Goal: Book appointment/travel/reservation

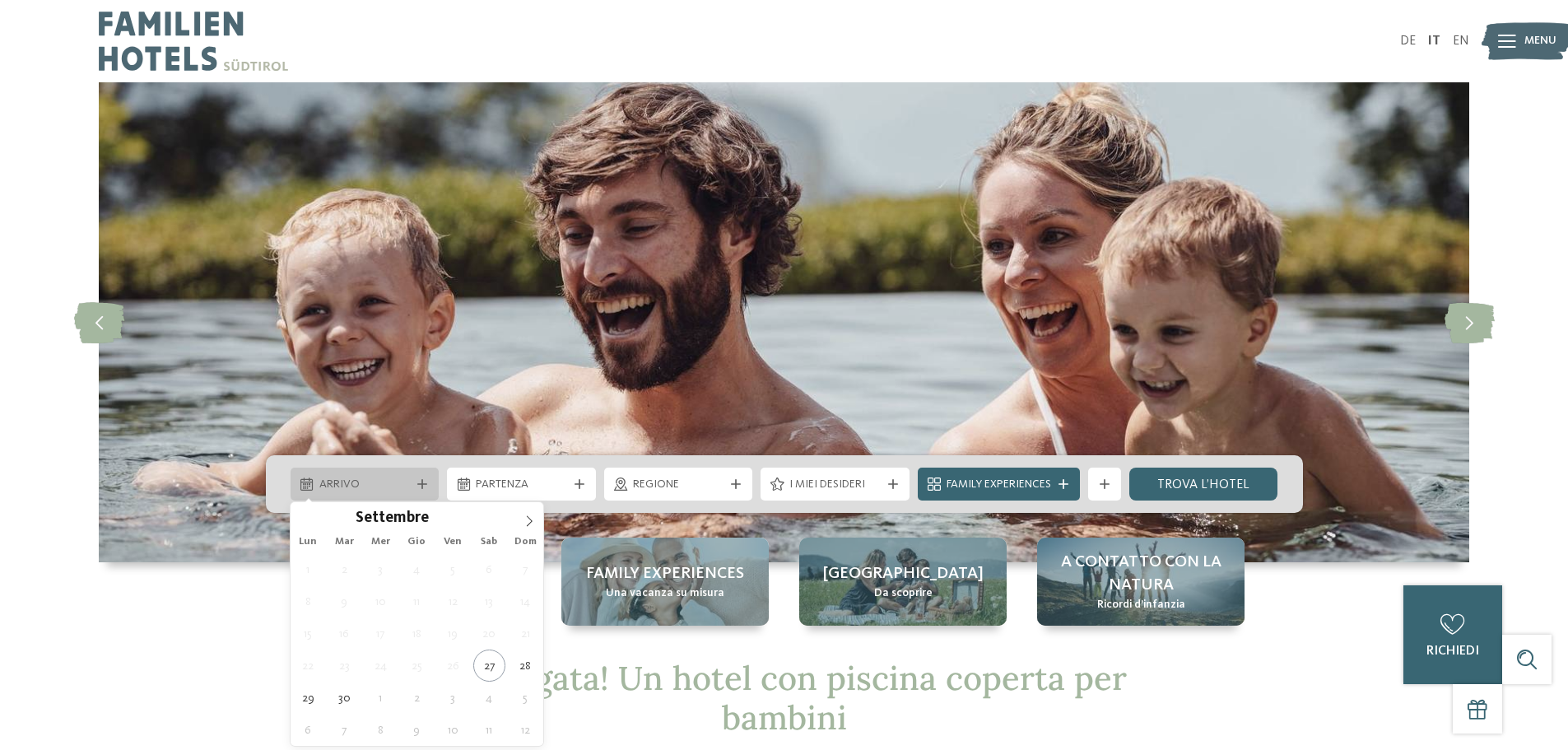
click at [411, 479] on div "Arrivo" at bounding box center [365, 485] width 100 height 18
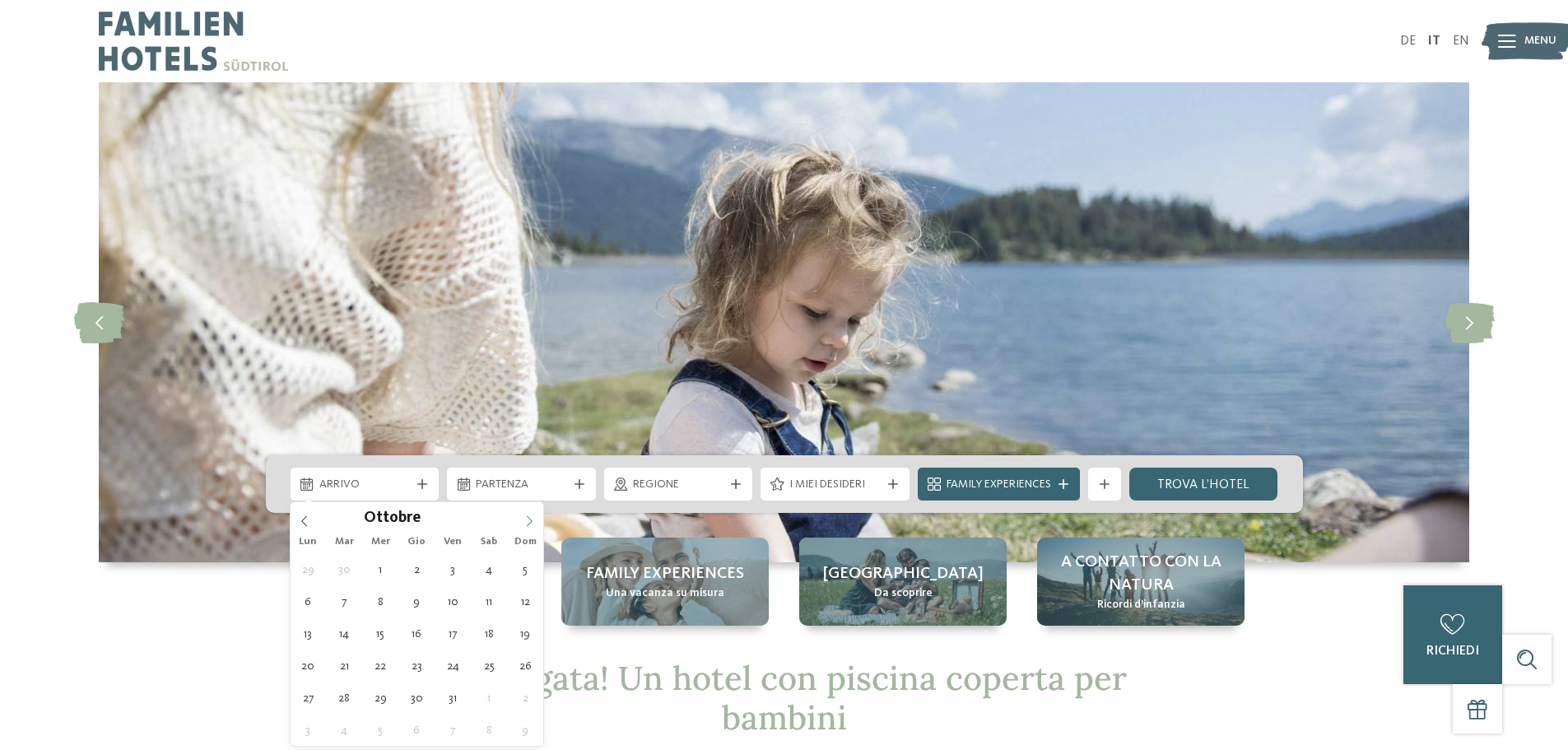
click at [529, 520] on icon at bounding box center [529, 521] width 12 height 12
type div "[DATE]"
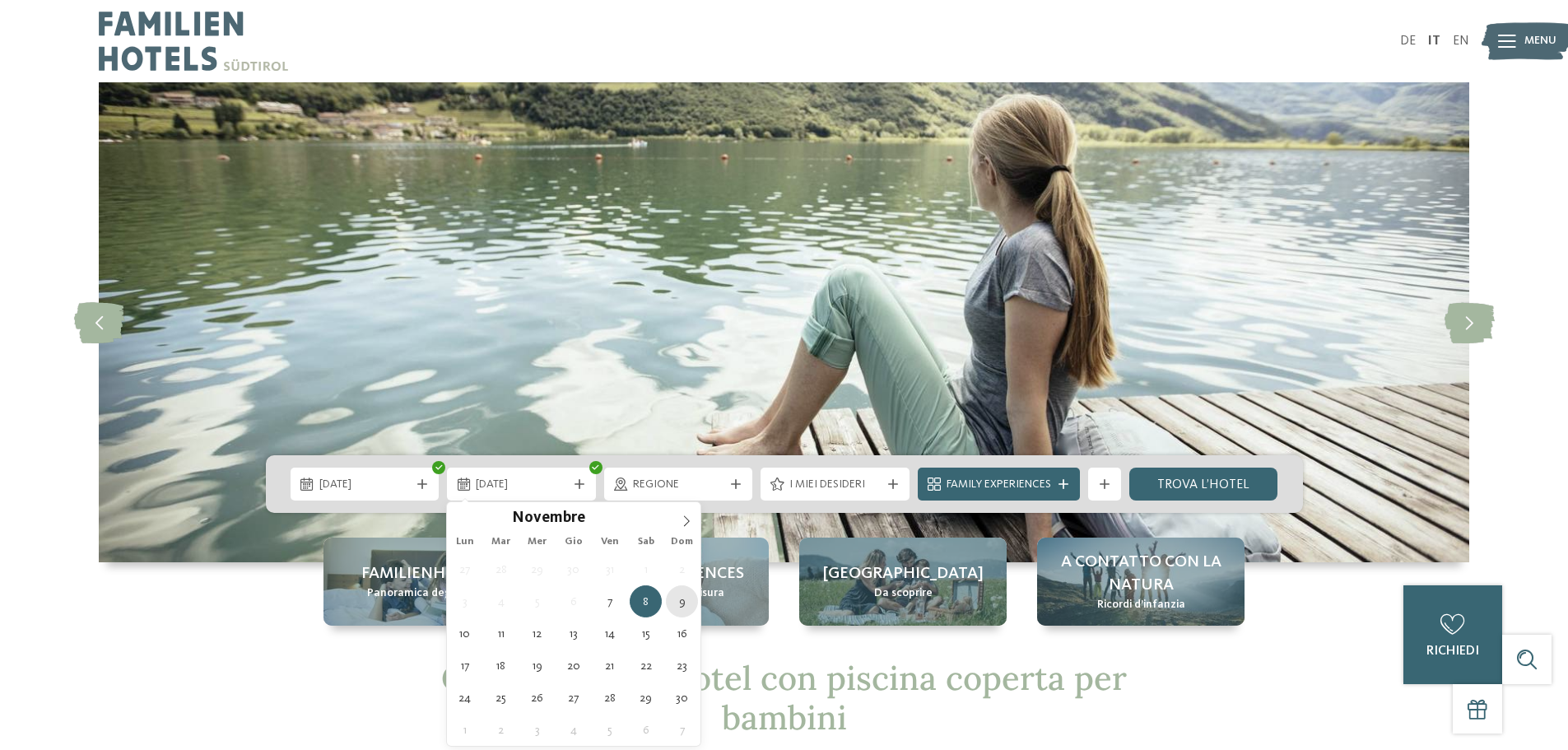
type div "[DATE]"
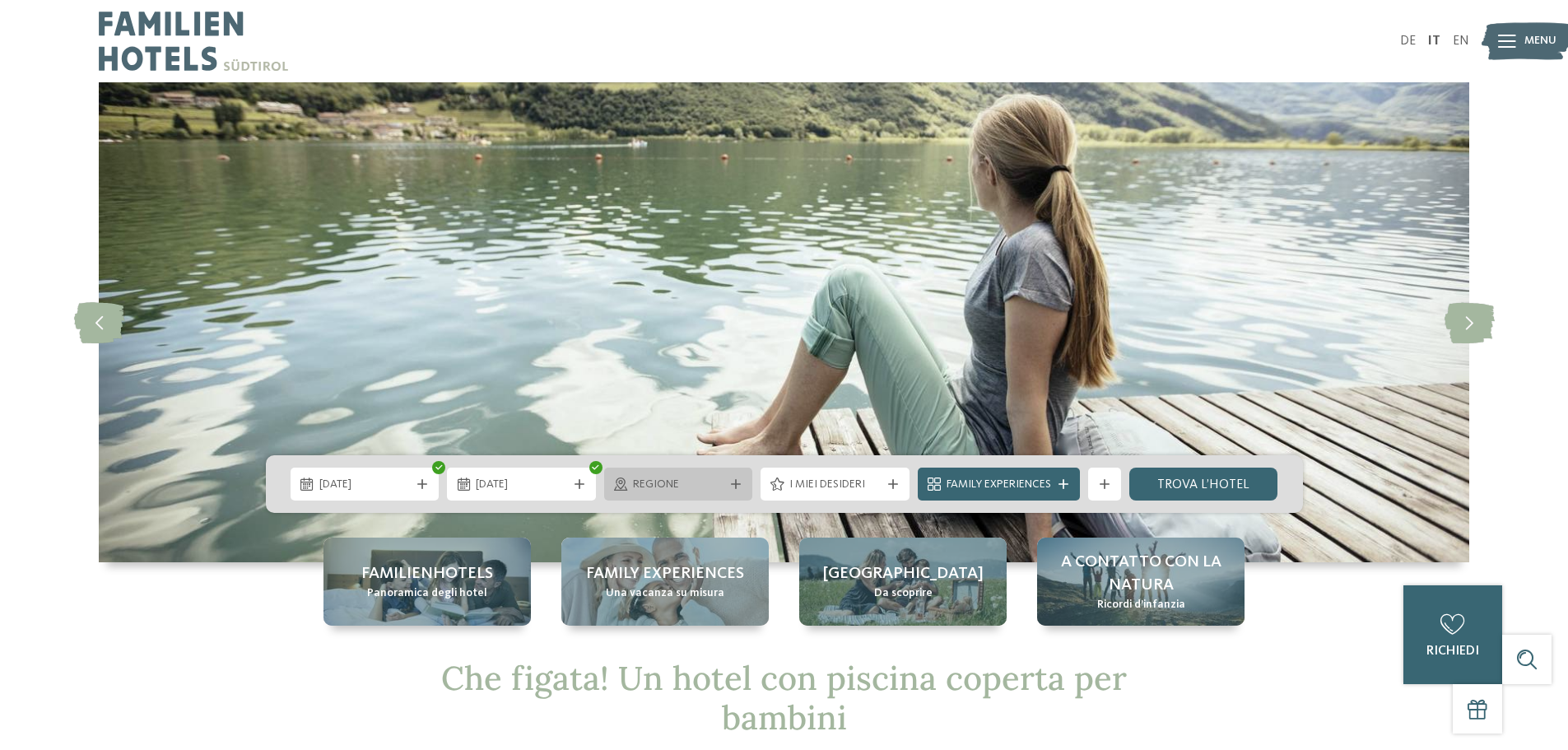
click at [737, 483] on icon at bounding box center [736, 484] width 10 height 10
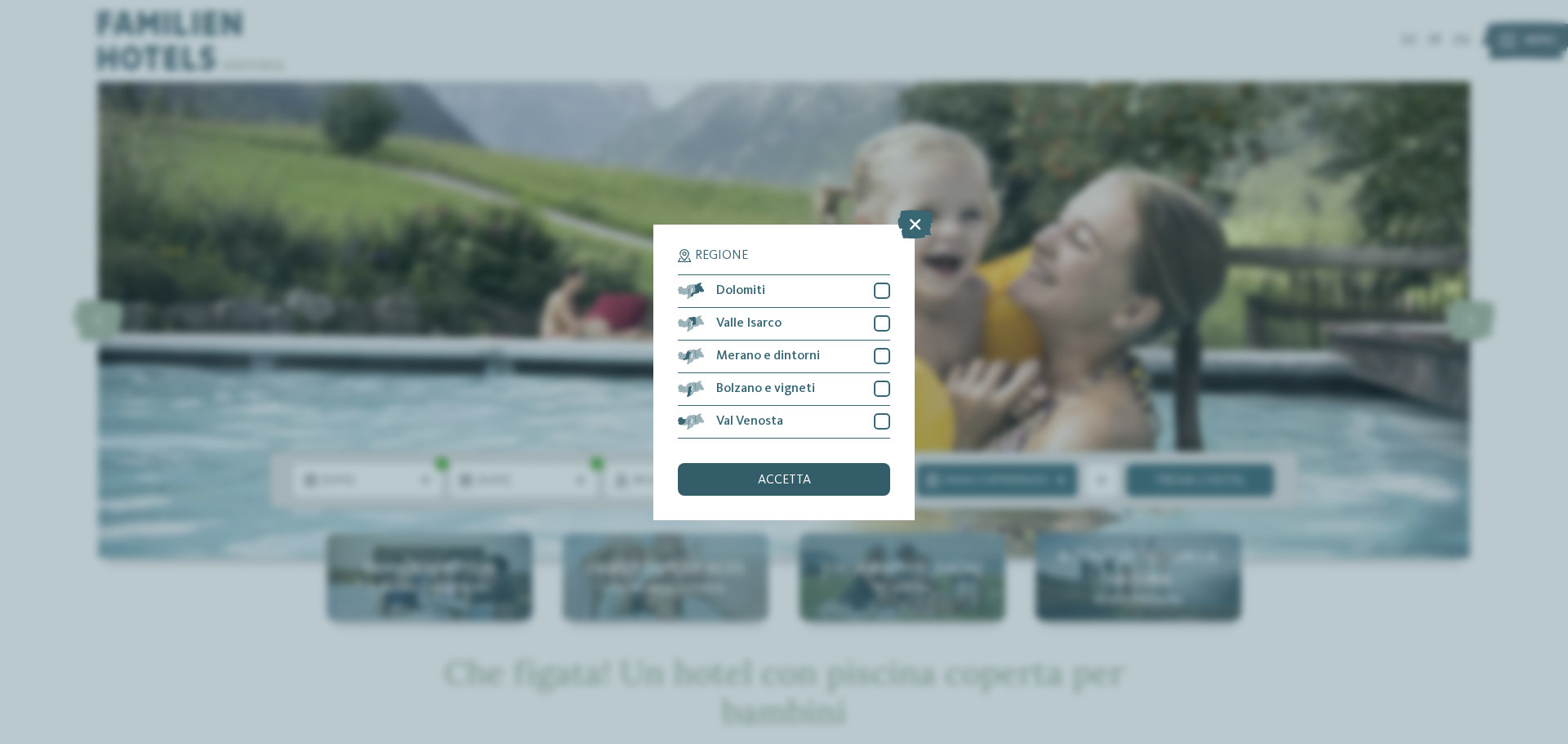
click at [779, 486] on span "accetta" at bounding box center [784, 480] width 53 height 13
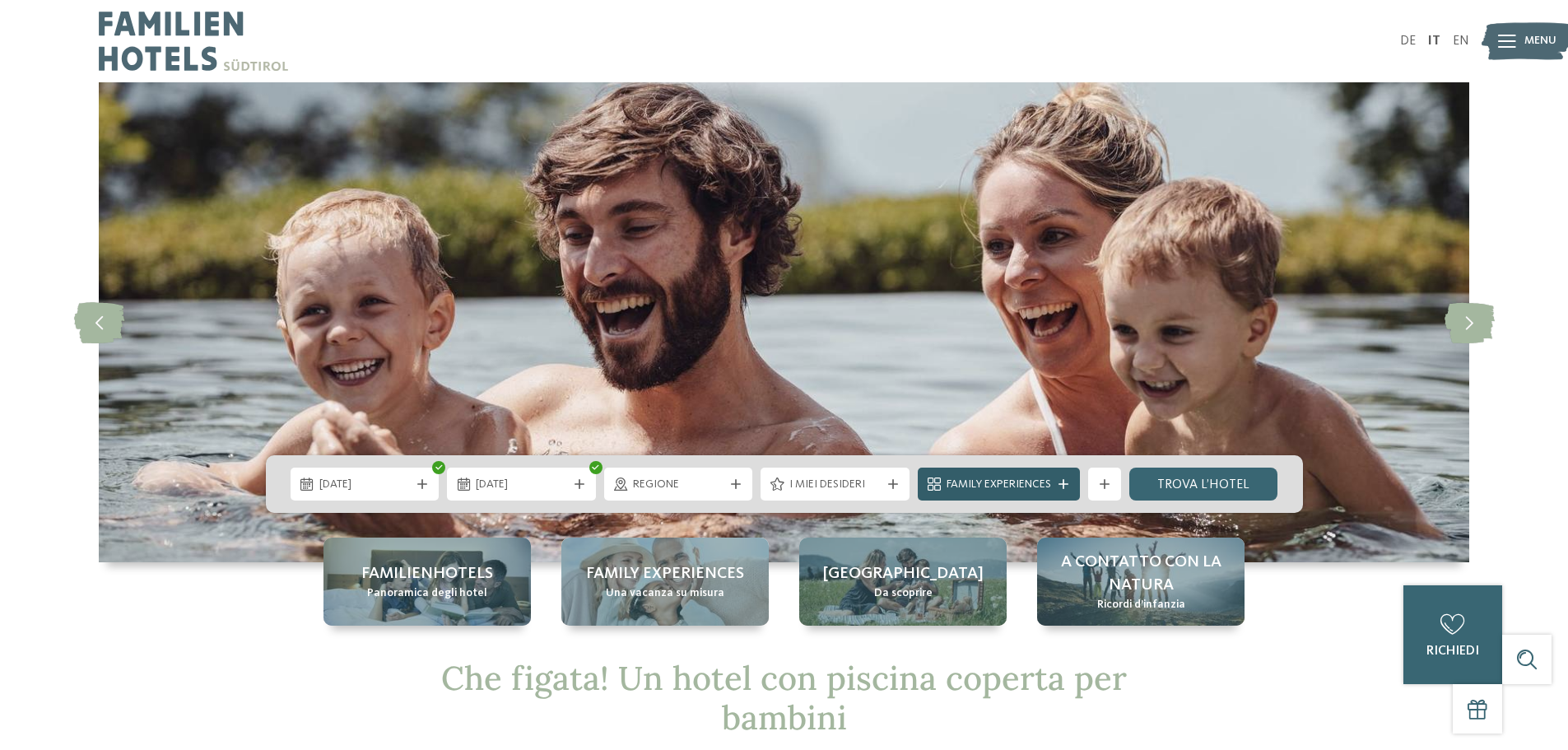
click at [1060, 480] on icon at bounding box center [1064, 484] width 10 height 10
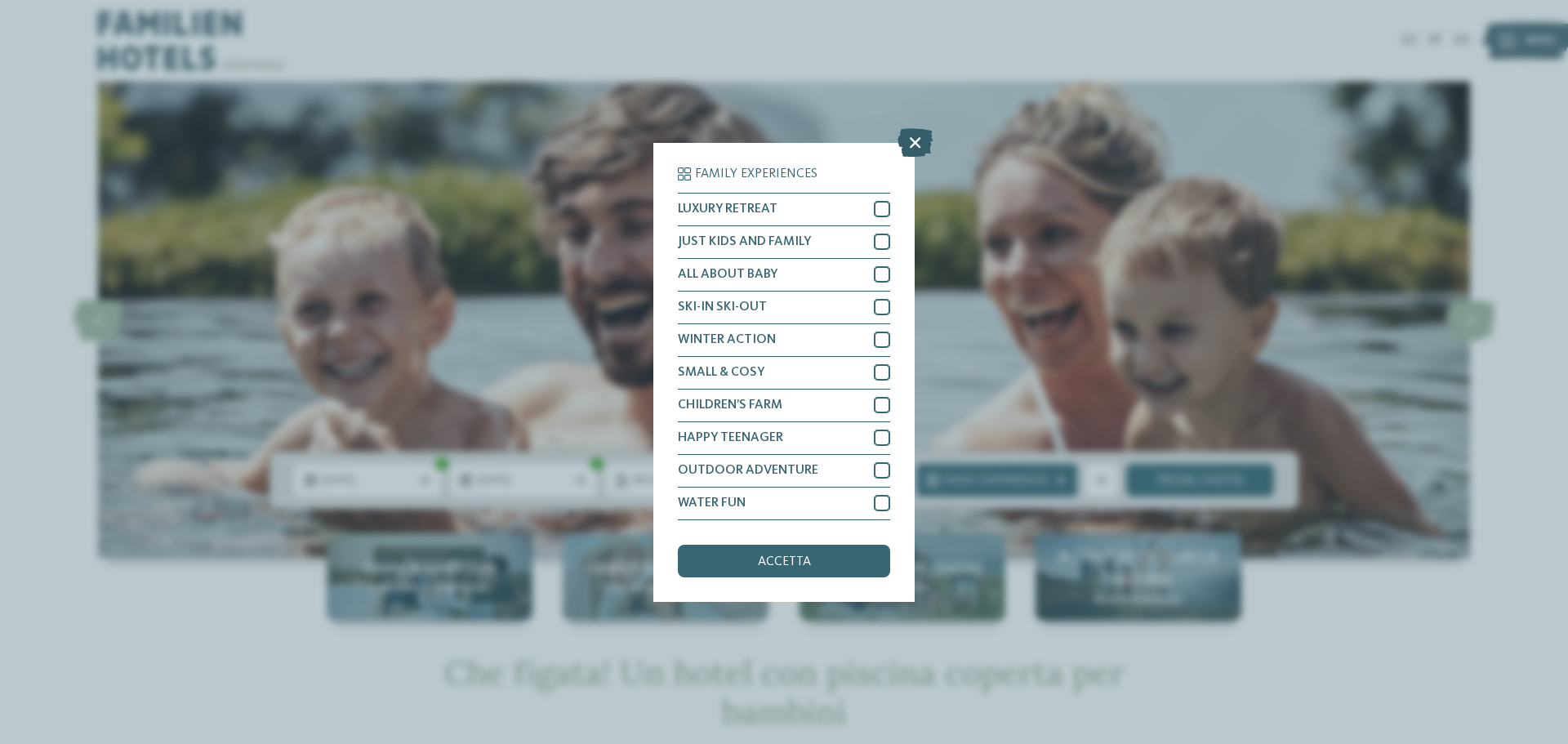
click at [915, 142] on icon at bounding box center [914, 142] width 35 height 29
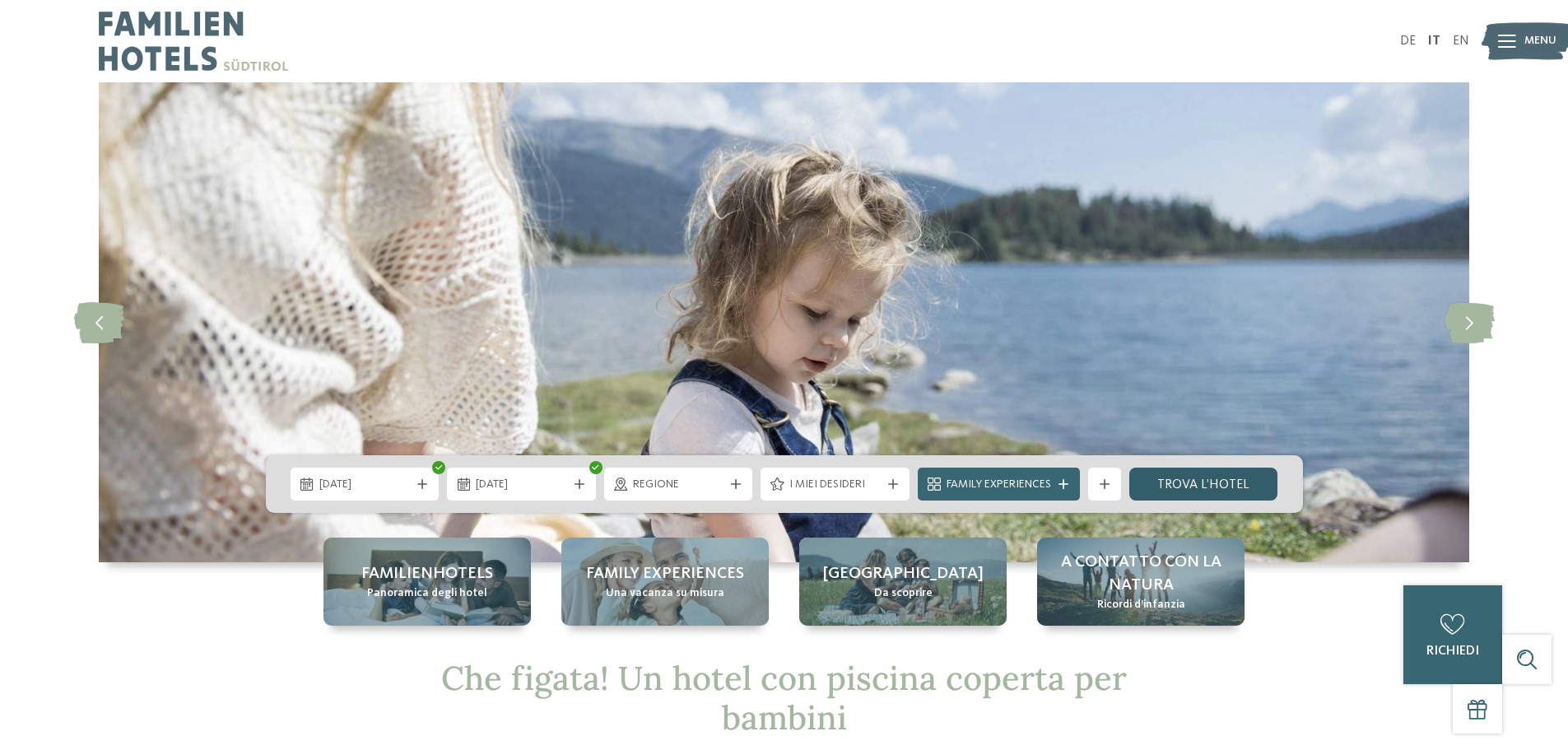
click at [1174, 484] on link "trova l’hotel" at bounding box center [1204, 485] width 149 height 33
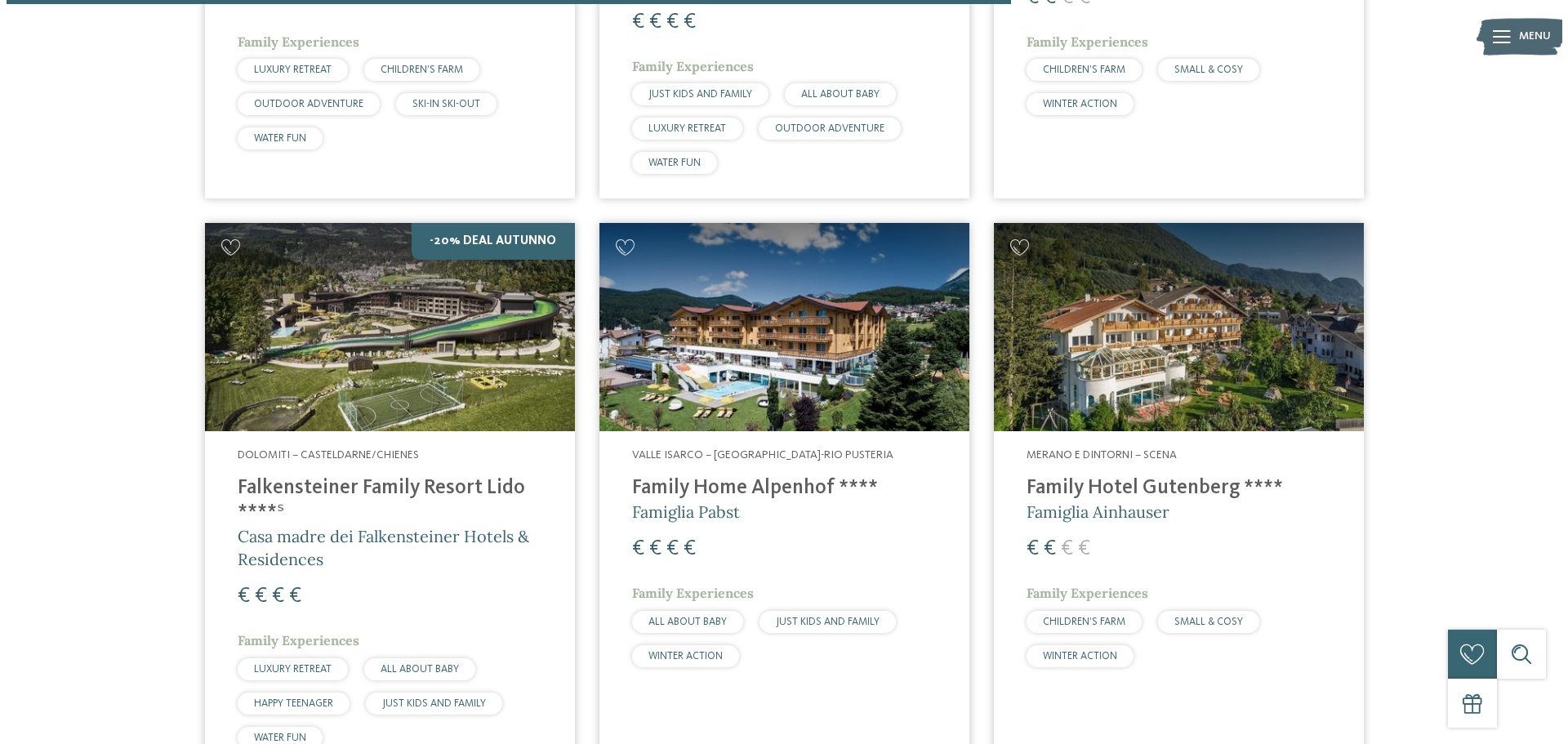
scroll to position [2087, 0]
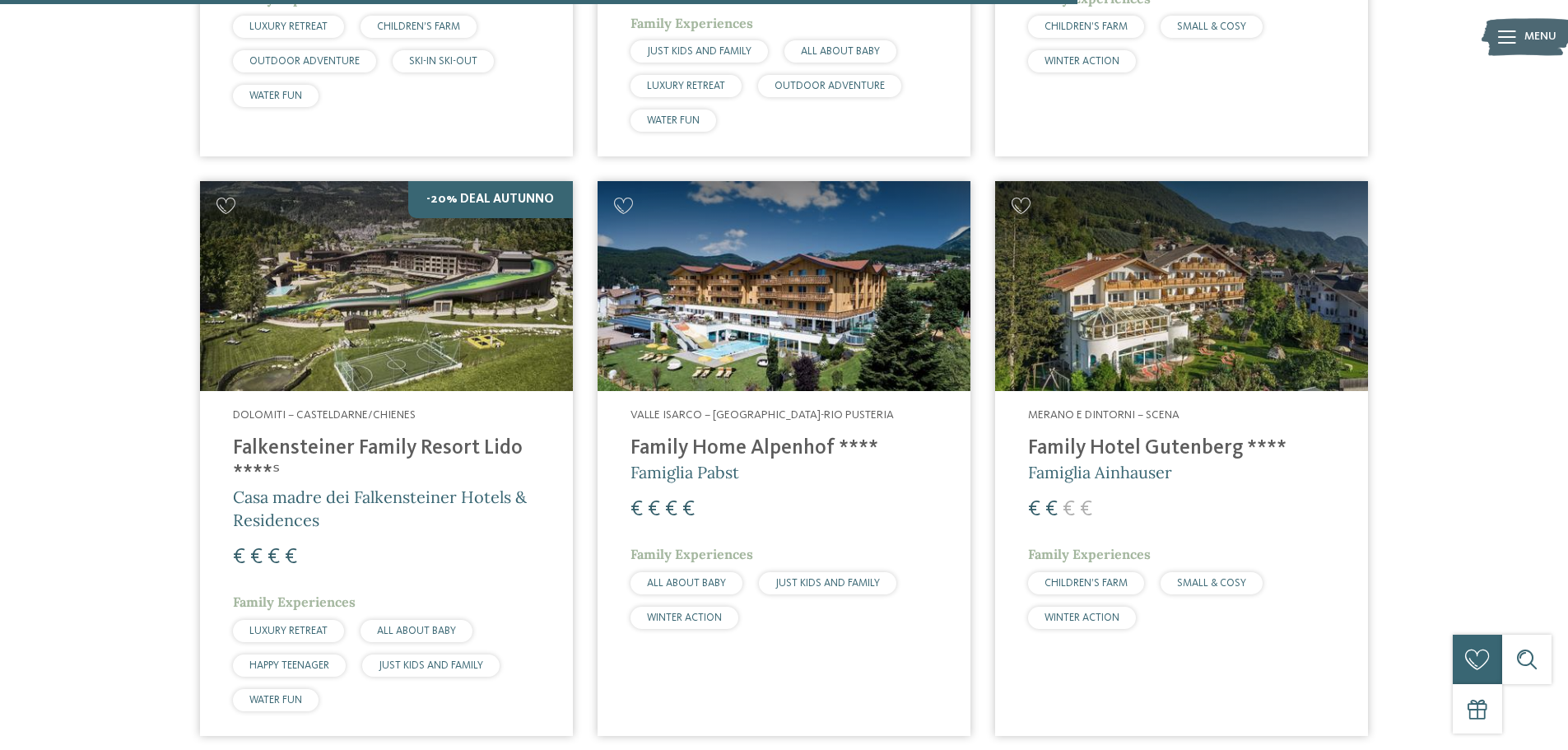
click at [711, 417] on span "Valle Isarco – [GEOGRAPHIC_DATA]-Rio Pusteria" at bounding box center [762, 415] width 264 height 12
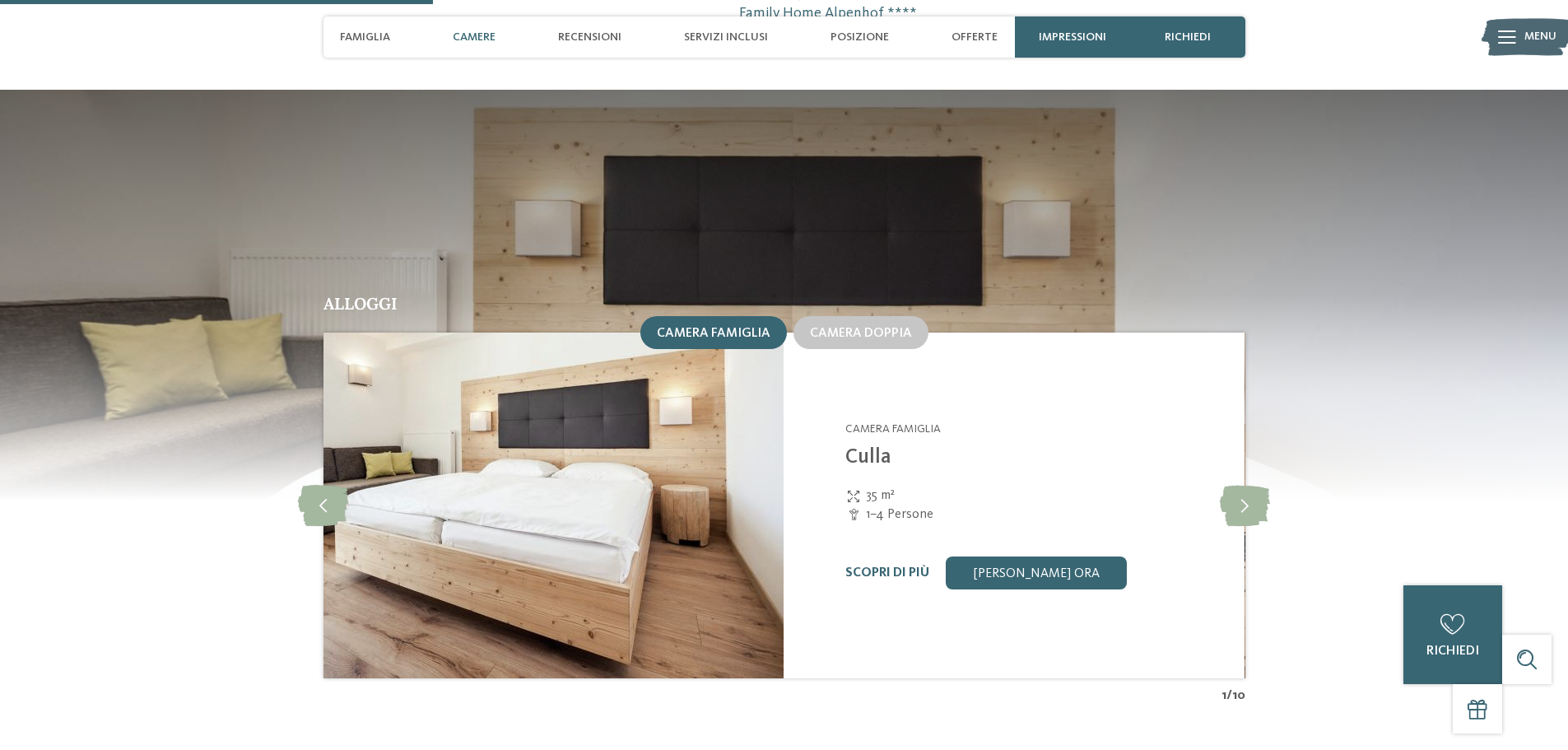
scroll to position [1564, 0]
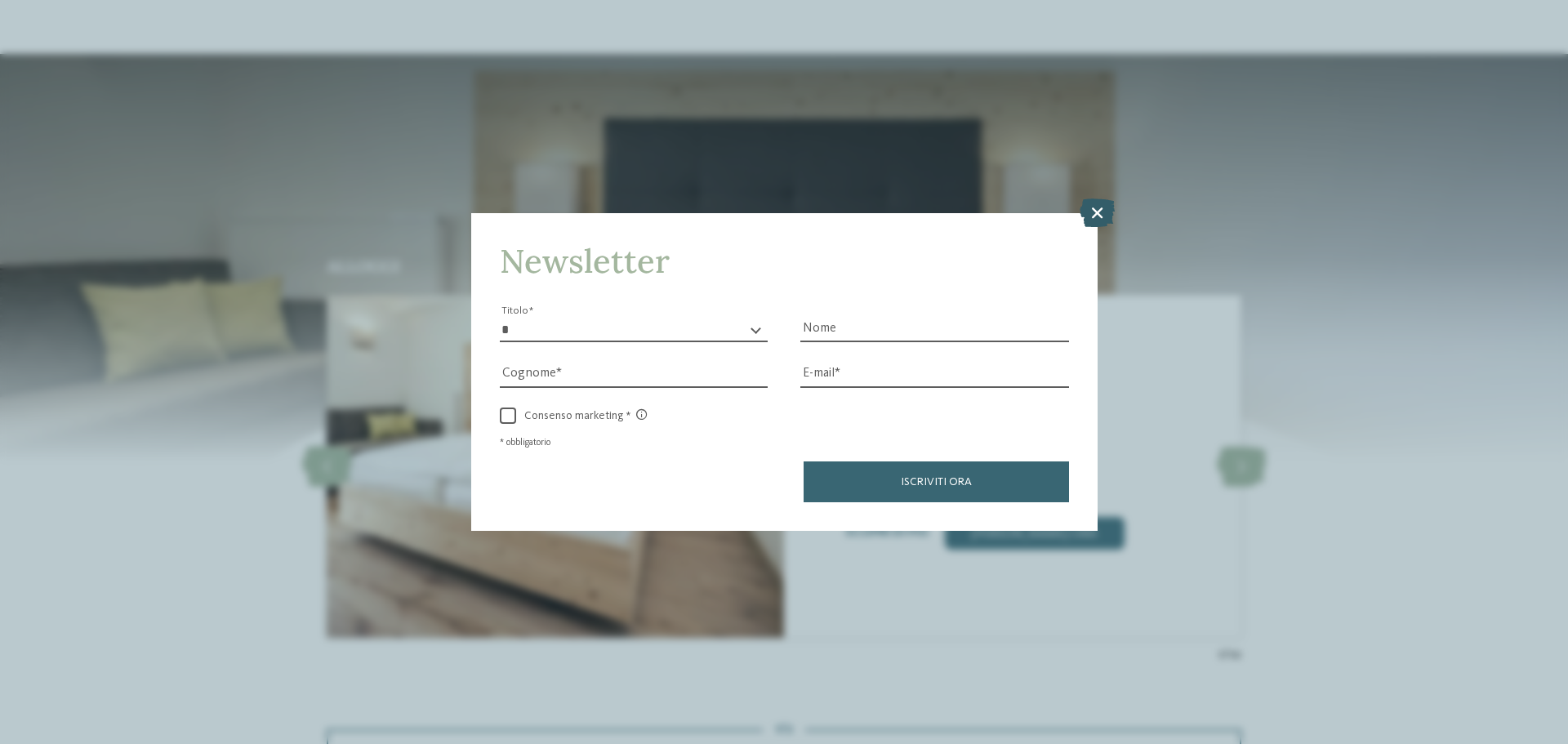
click at [1100, 214] on icon at bounding box center [1097, 212] width 35 height 29
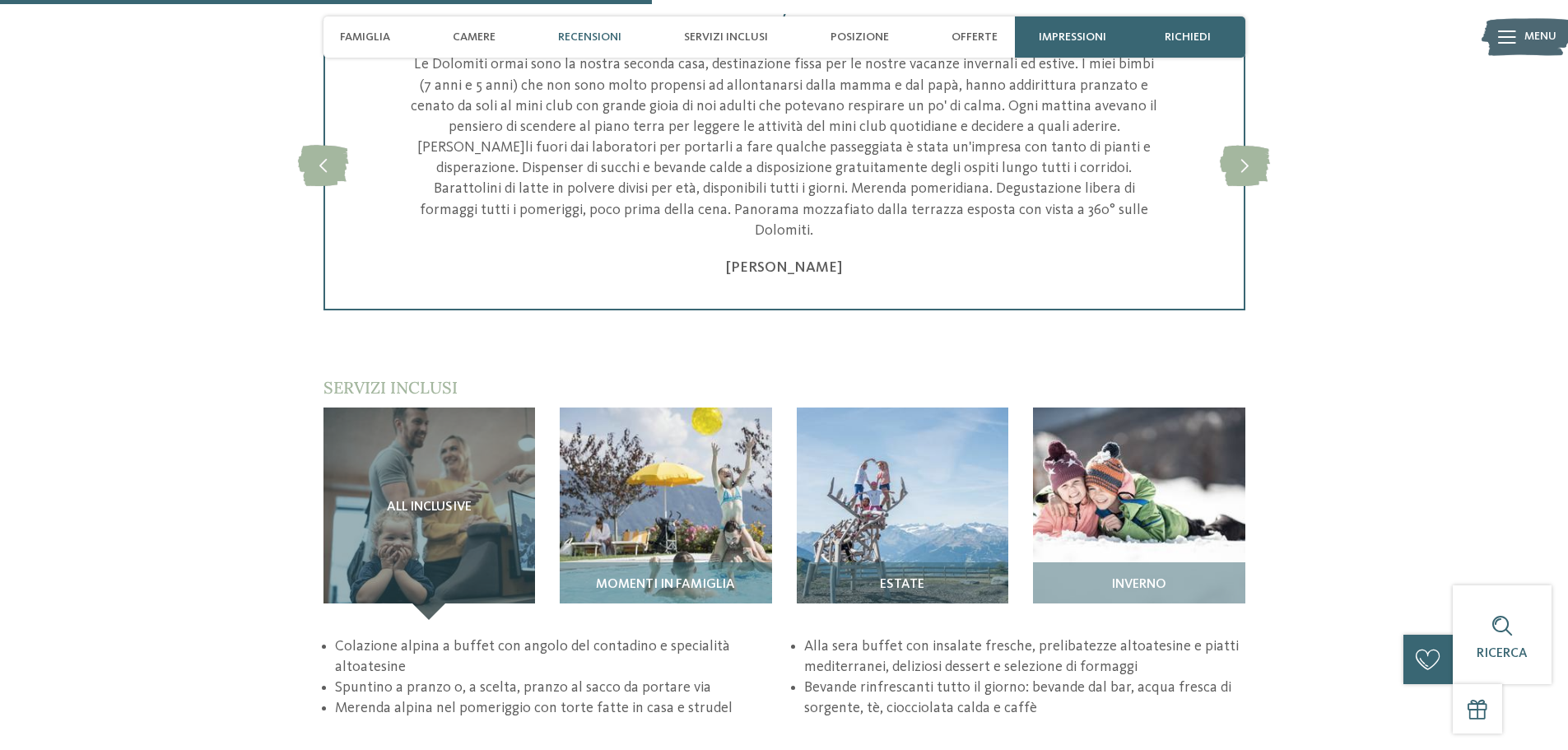
scroll to position [2223, 0]
